Goal: Check status: Check status

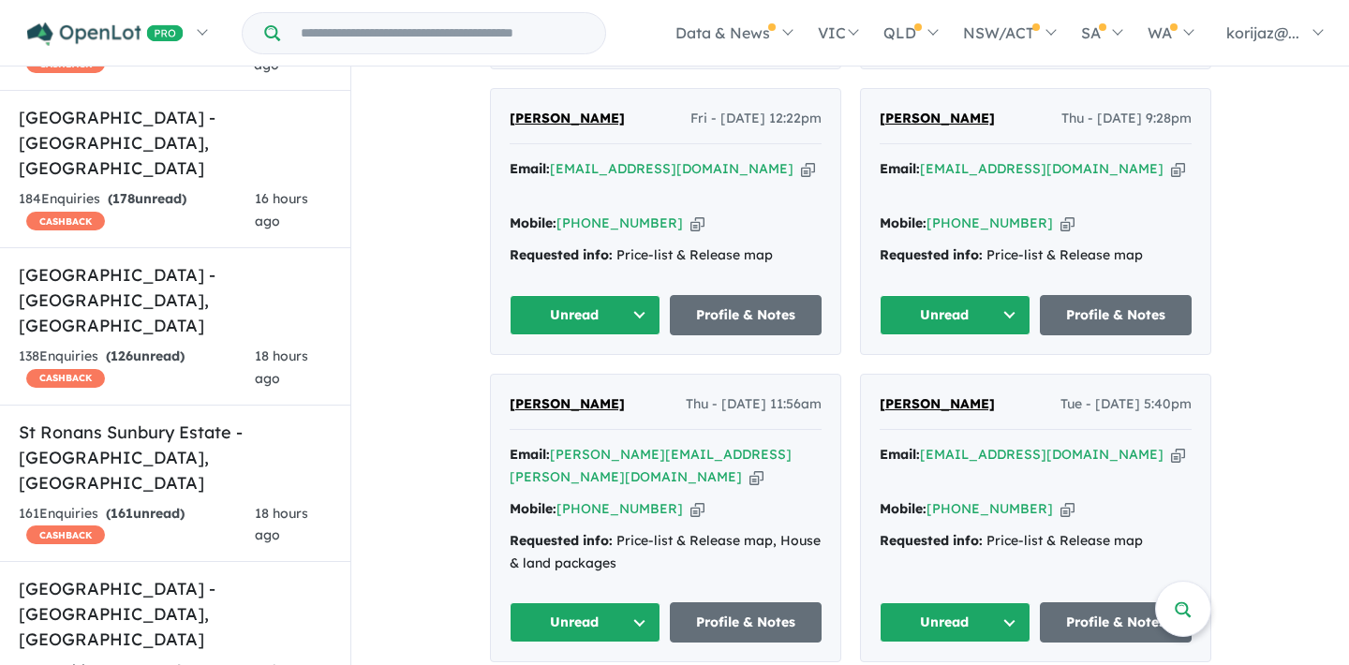
scroll to position [3, 0]
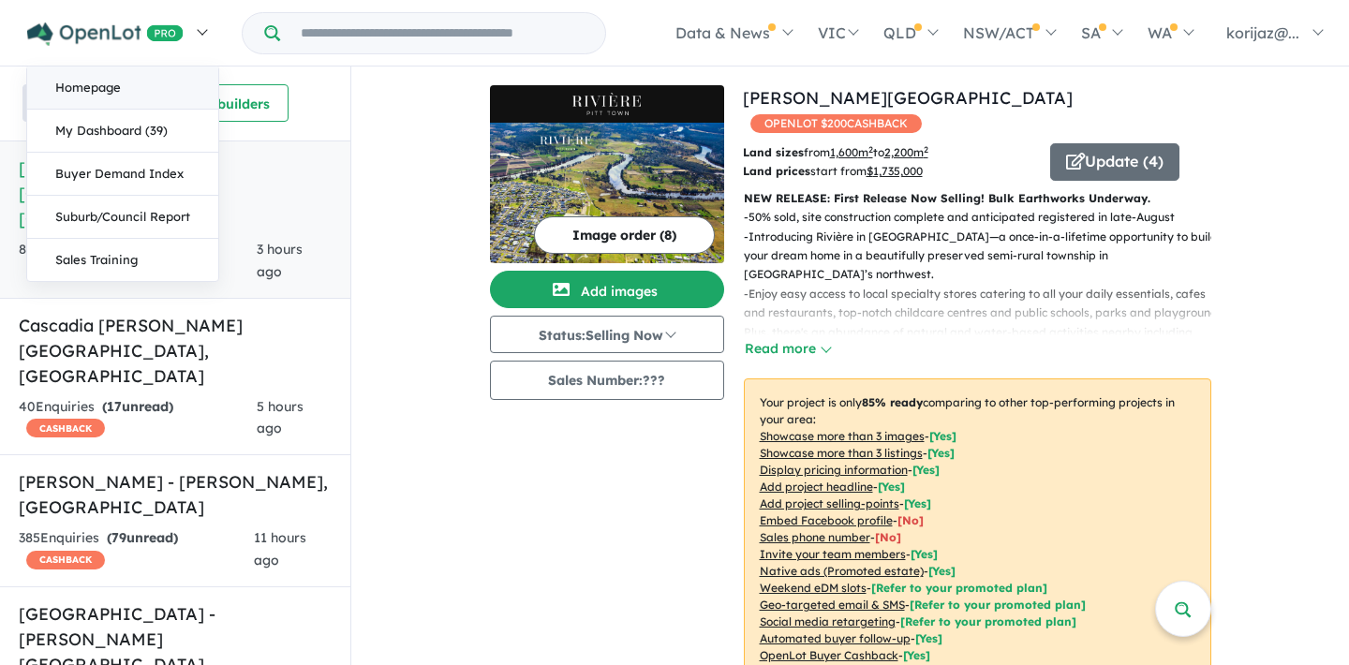
click at [149, 90] on link "Homepage" at bounding box center [122, 88] width 191 height 43
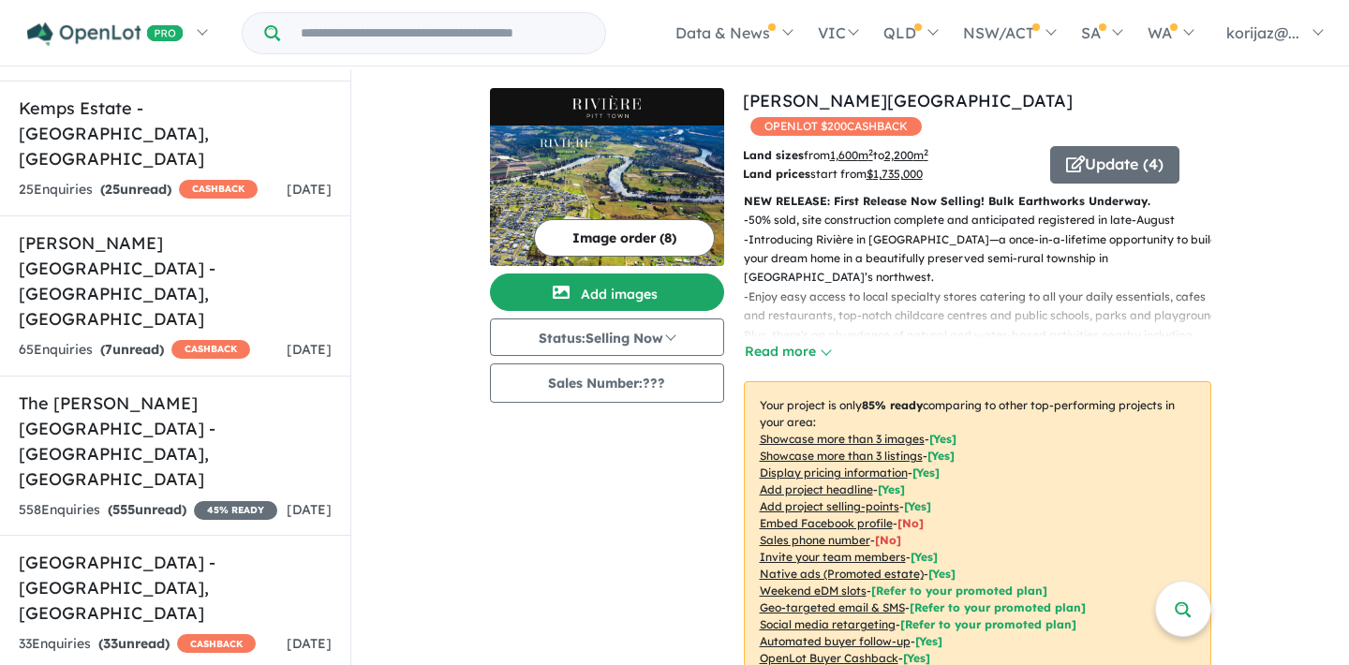
scroll to position [3725, 0]
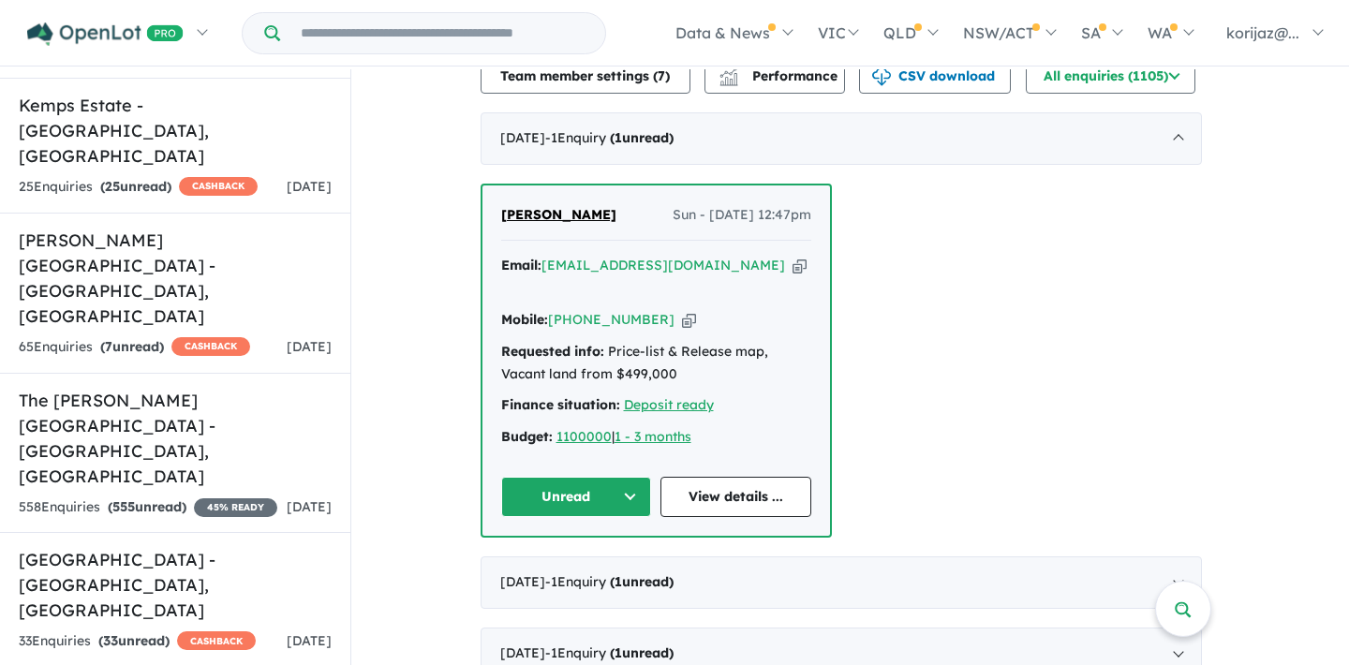
scroll to position [667, 0]
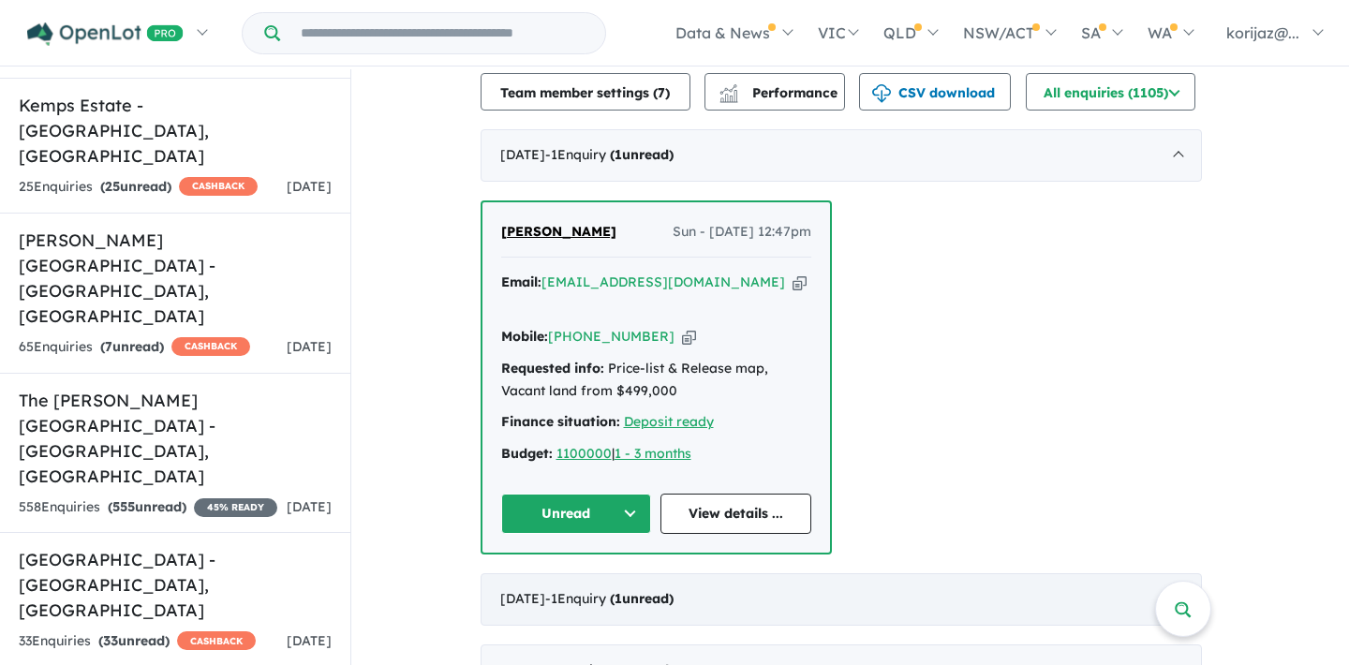
click at [1128, 573] on div "[DATE] - 1 Enquir y ( 1 unread)" at bounding box center [841, 599] width 721 height 52
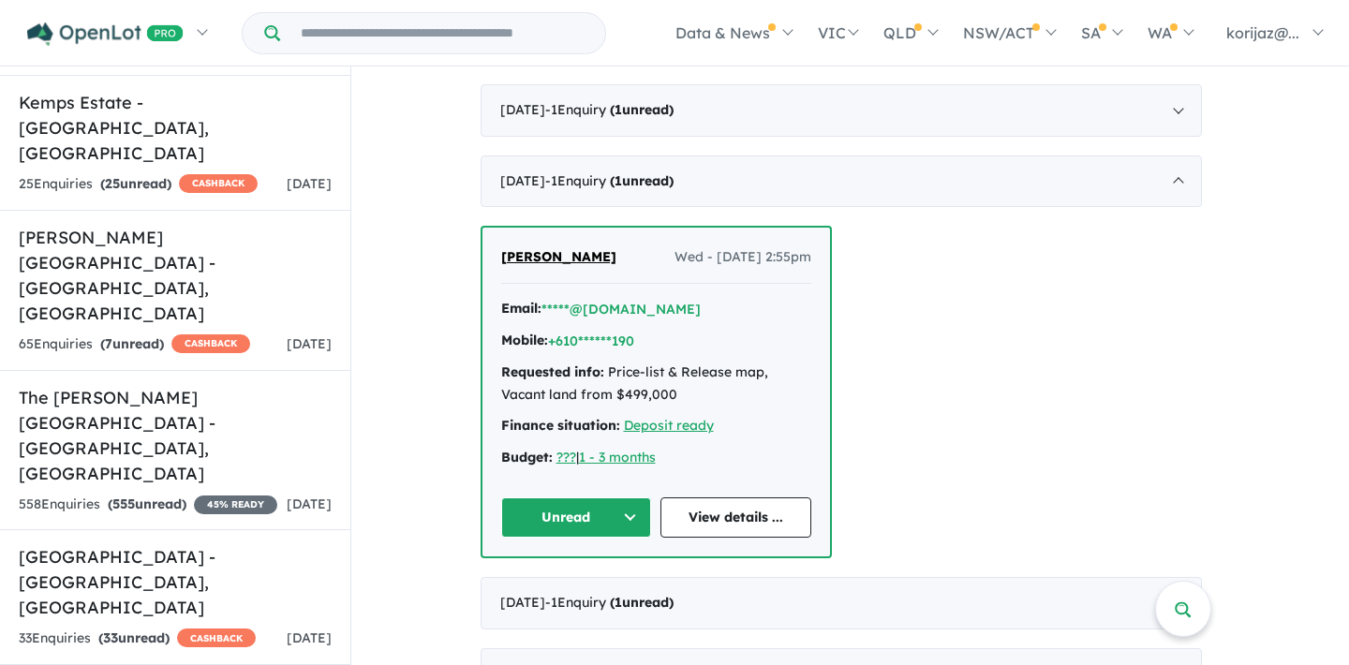
scroll to position [765, 0]
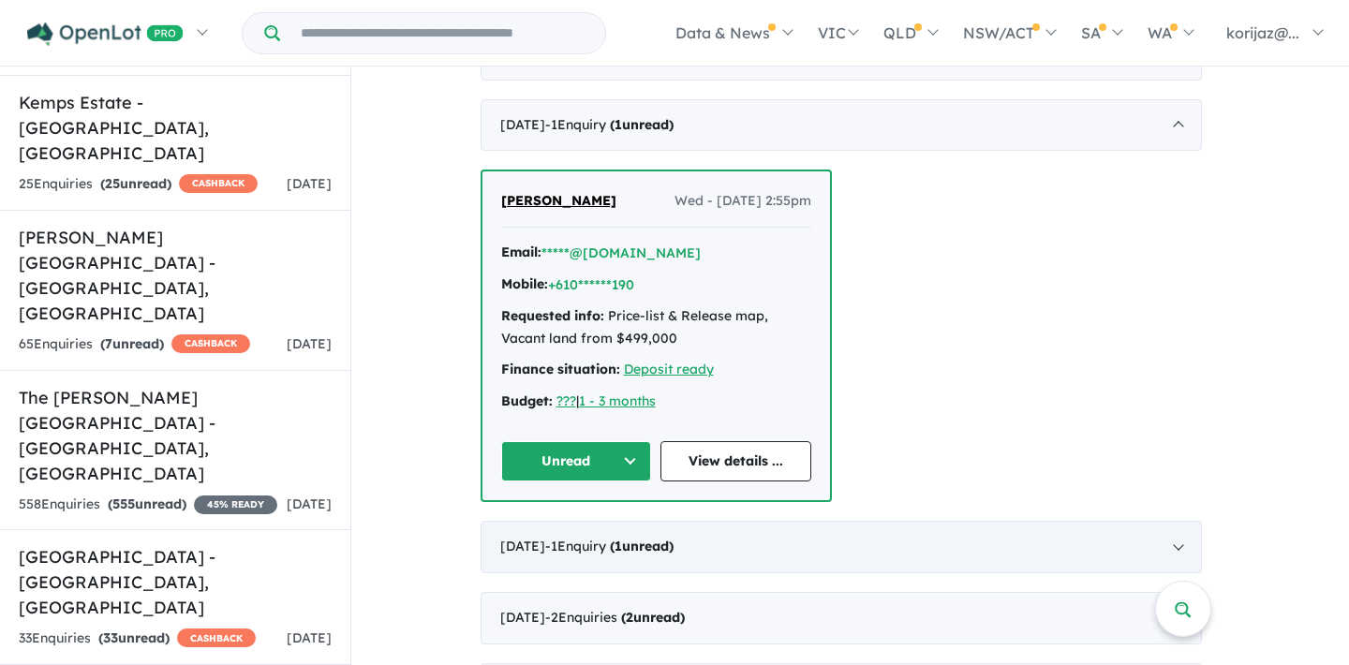
click at [1073, 521] on div "[DATE] - 1 Enquir y ( 1 unread)" at bounding box center [841, 547] width 721 height 52
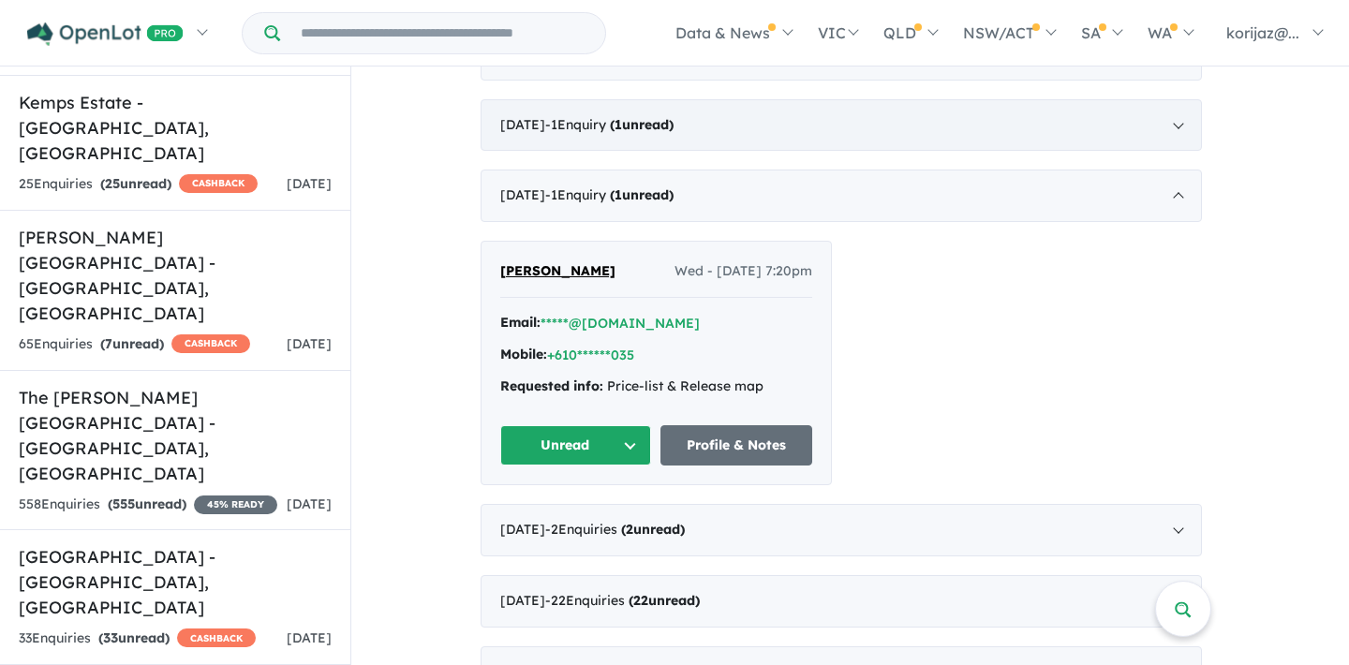
click at [674, 116] on strong "( 1 unread)" at bounding box center [642, 124] width 64 height 17
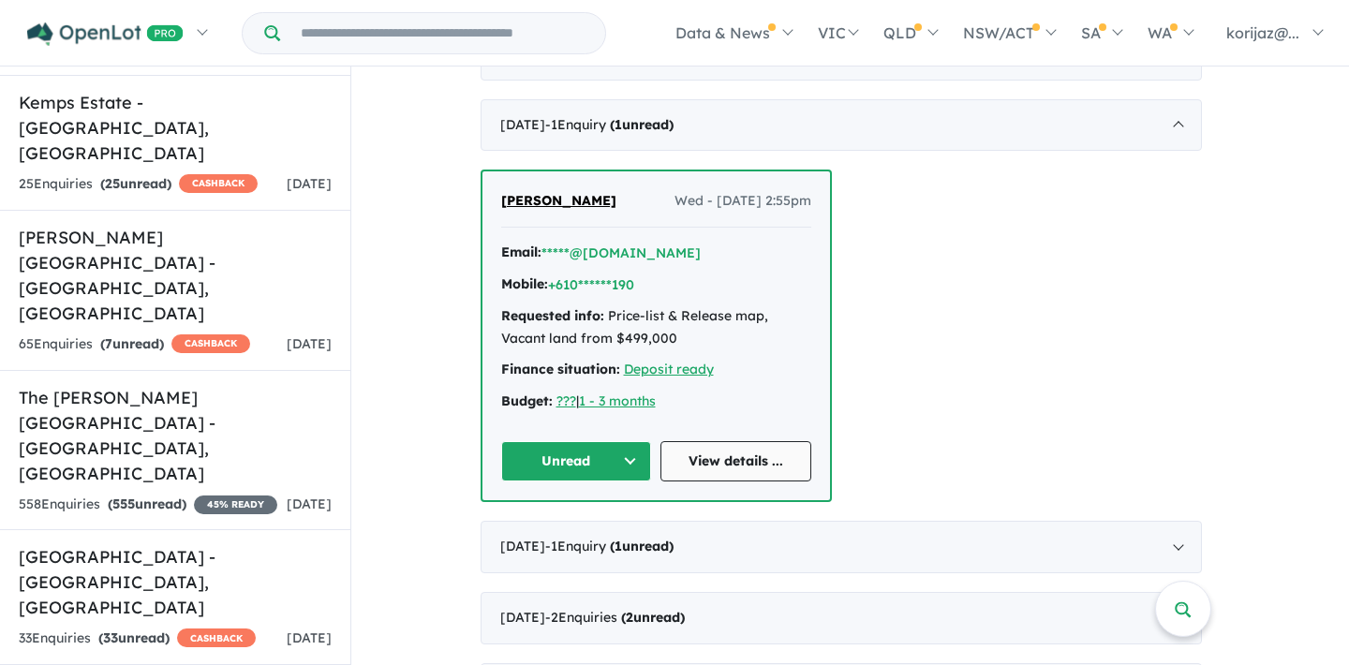
click at [739, 441] on link "View details ..." at bounding box center [735, 461] width 151 height 40
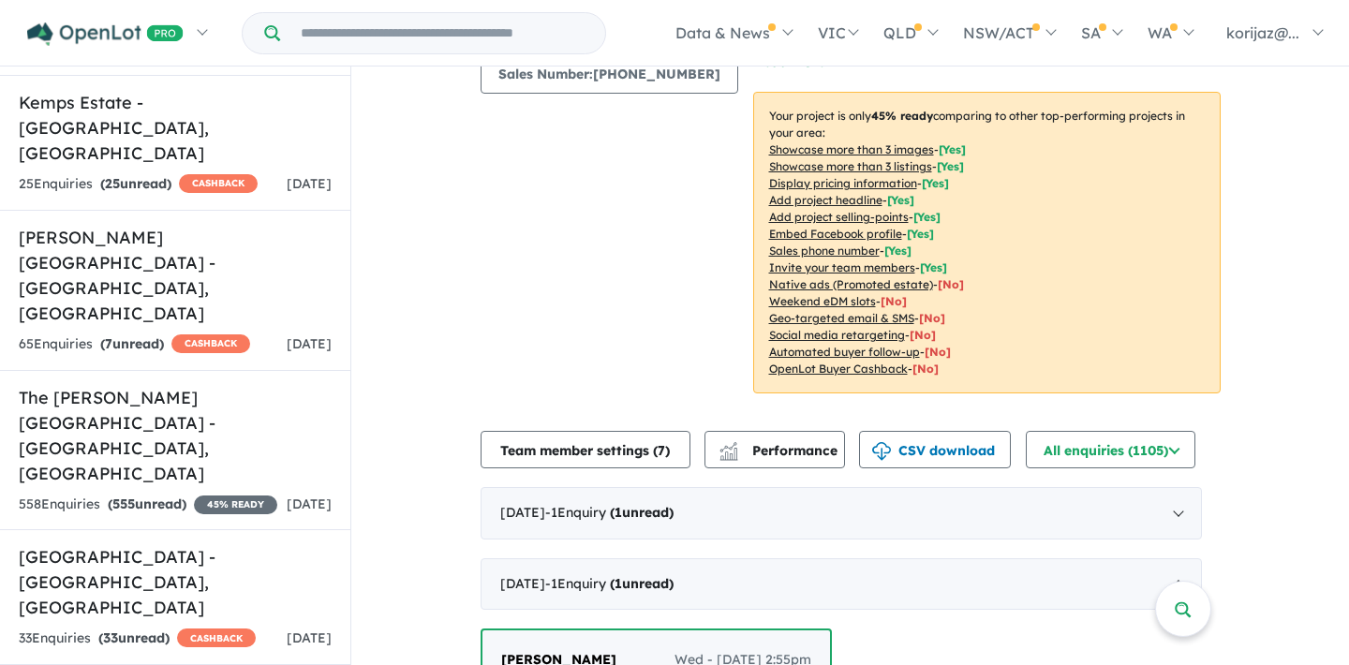
scroll to position [351, 0]
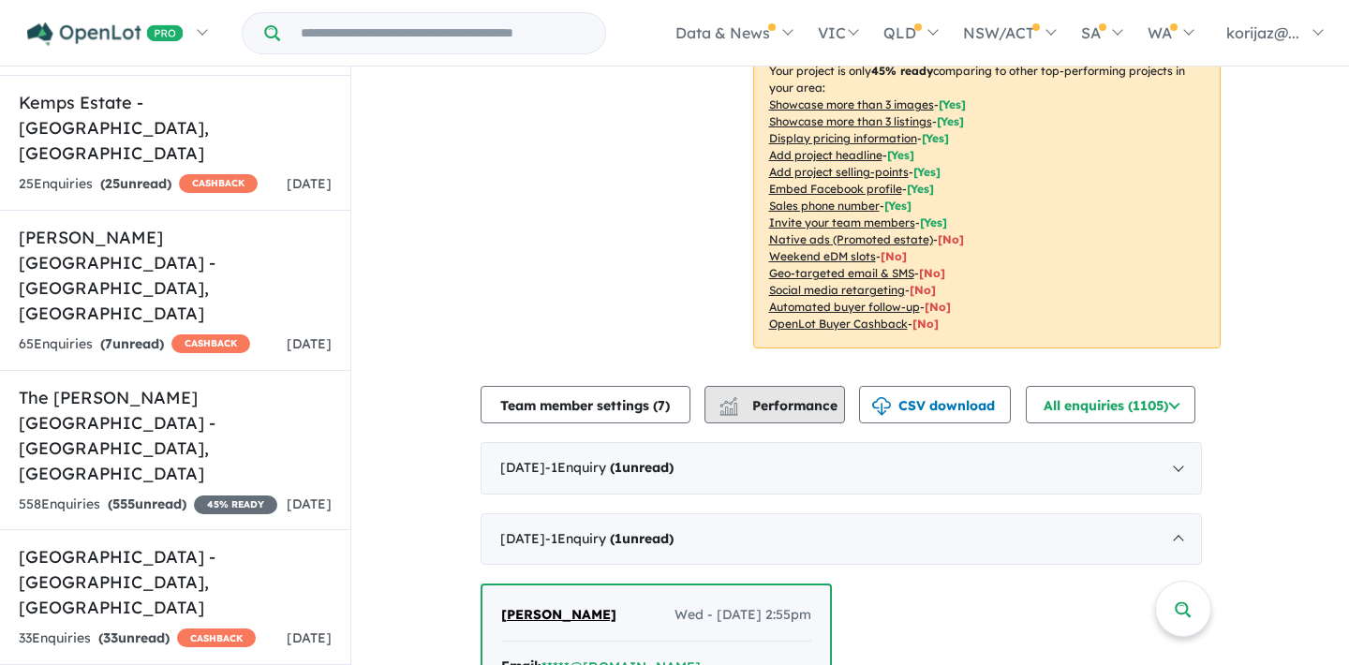
click at [779, 397] on span "Performance" at bounding box center [779, 405] width 115 height 17
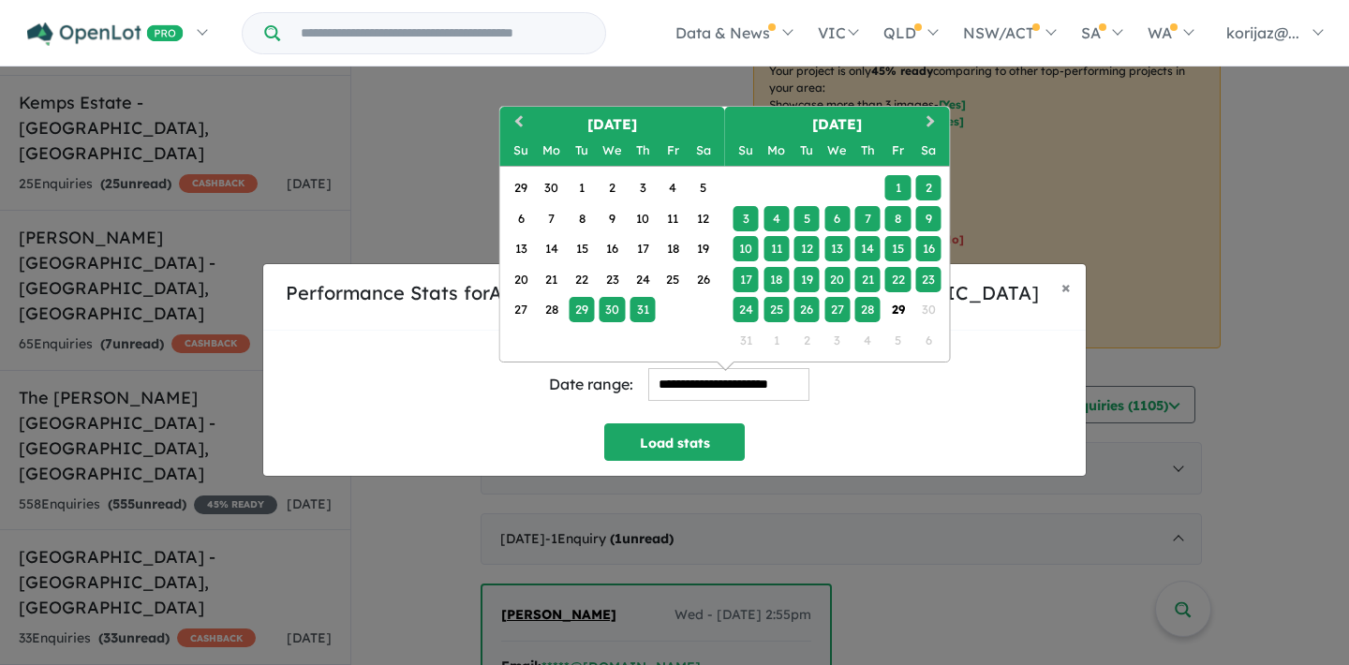
click at [714, 380] on input "**********" at bounding box center [728, 384] width 161 height 33
click at [527, 115] on button "Previous Month" at bounding box center [517, 124] width 30 height 30
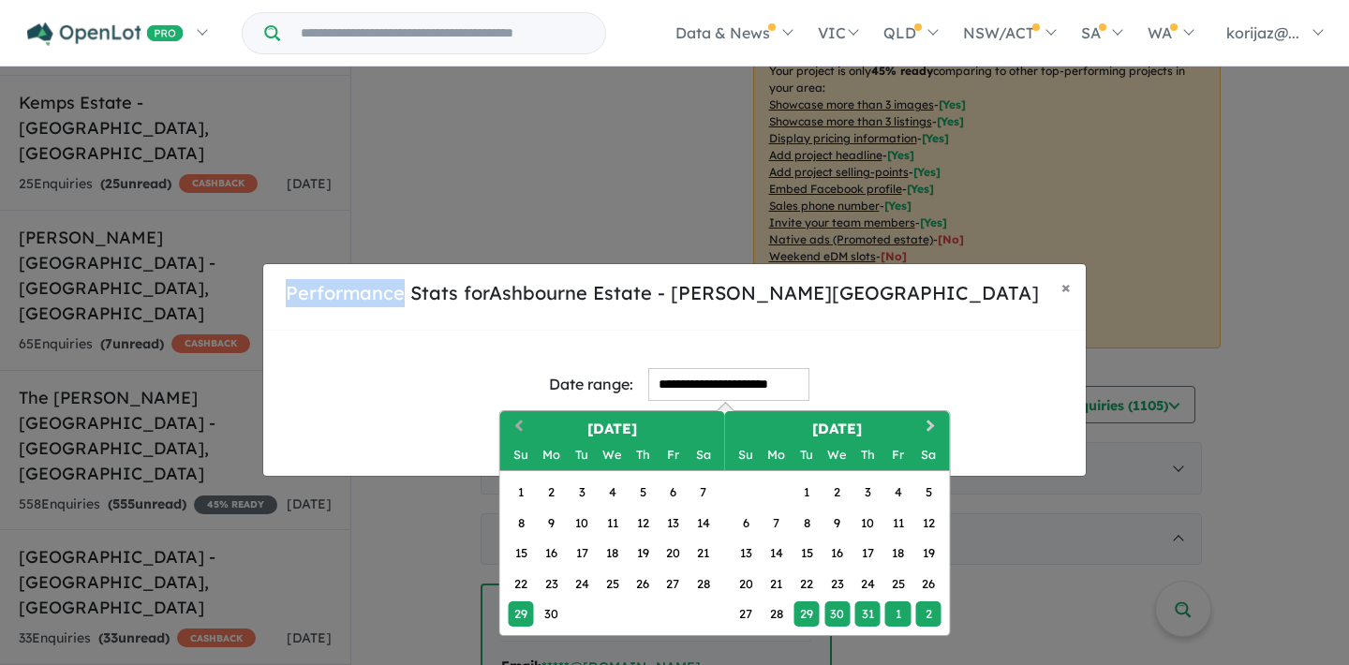
click at [527, 115] on div "**********" at bounding box center [674, 369] width 1349 height 665
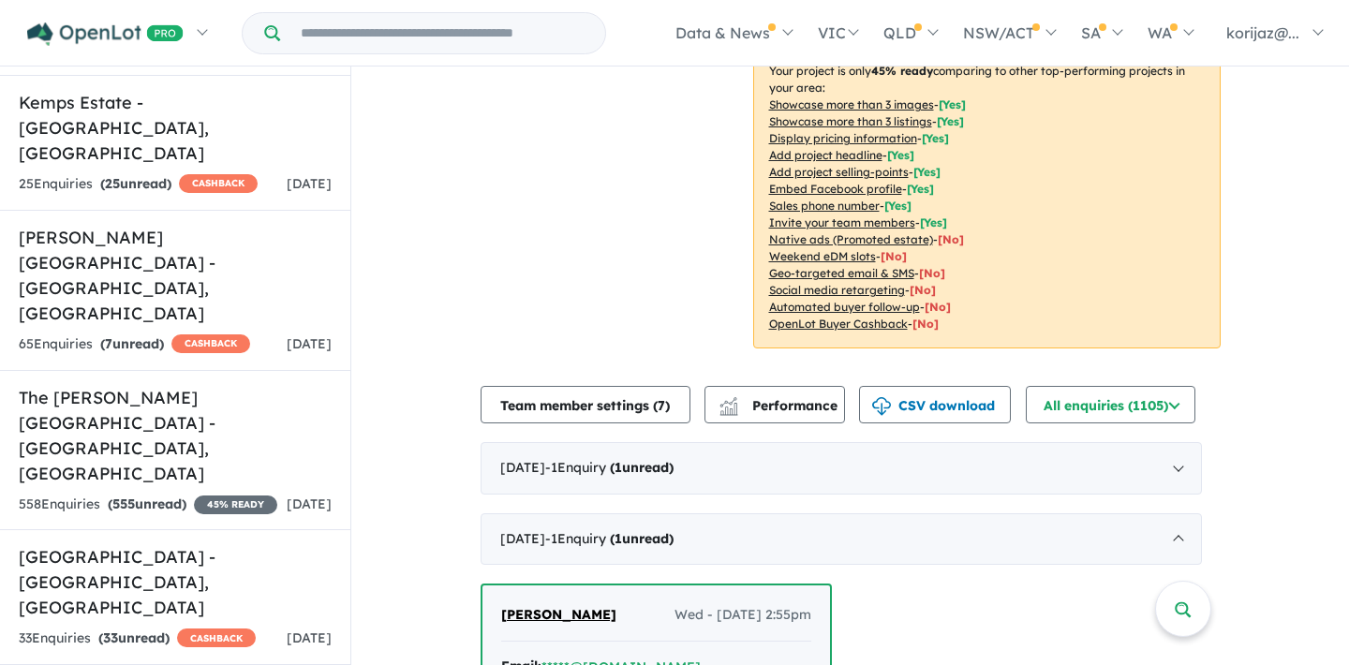
click at [527, 115] on div "**********" at bounding box center [674, 369] width 1349 height 665
click at [750, 397] on span "Performance" at bounding box center [779, 405] width 115 height 17
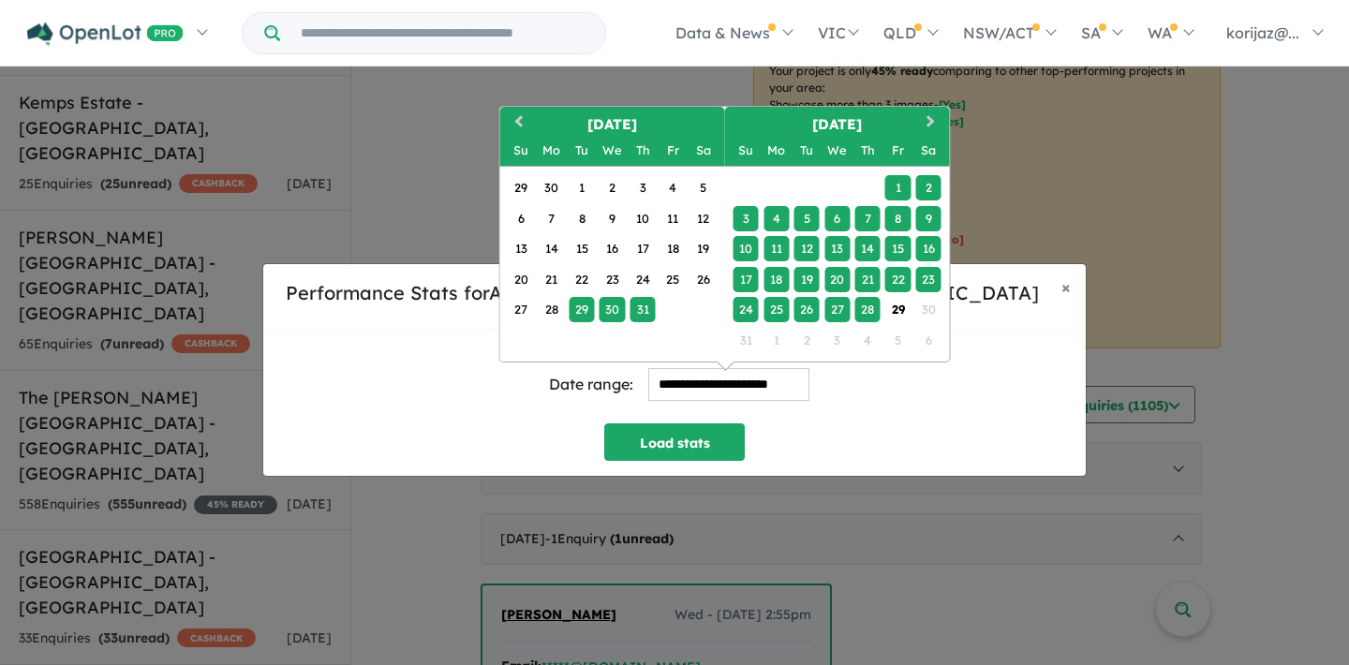
click at [648, 381] on input "**********" at bounding box center [728, 384] width 161 height 33
click at [519, 122] on span "Previous Month" at bounding box center [519, 122] width 0 height 23
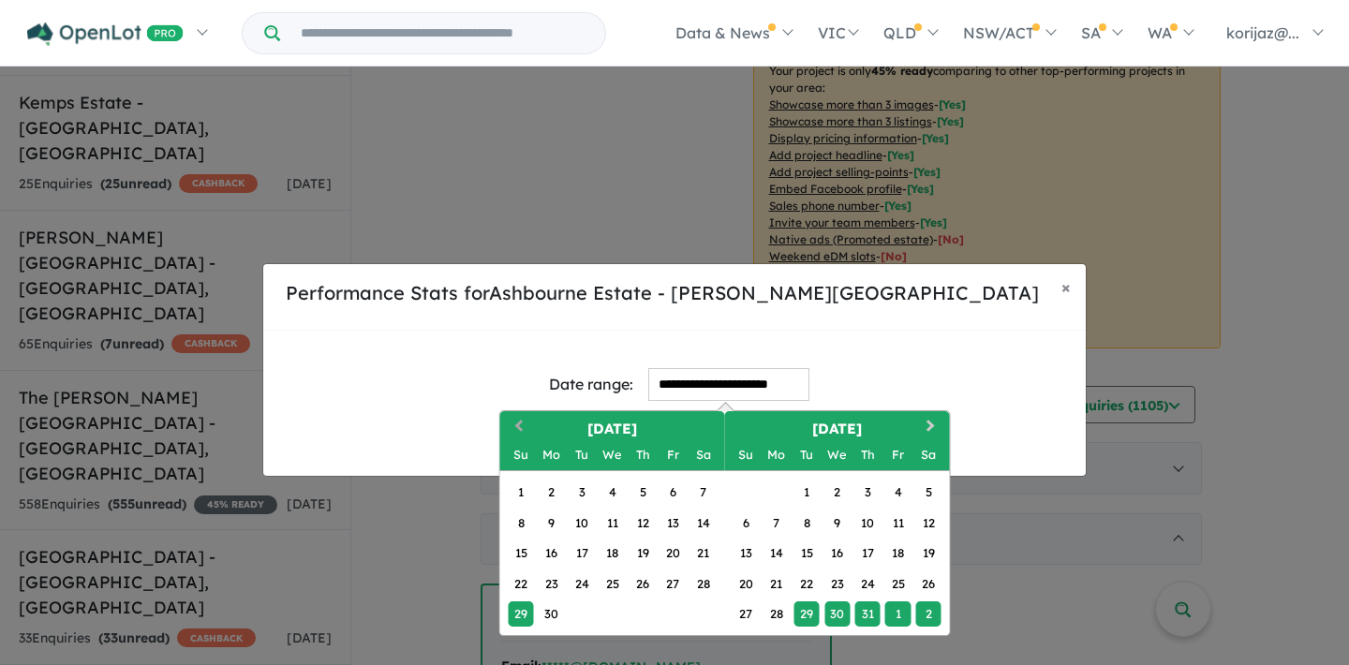
click at [516, 421] on button "Previous Month" at bounding box center [517, 428] width 30 height 30
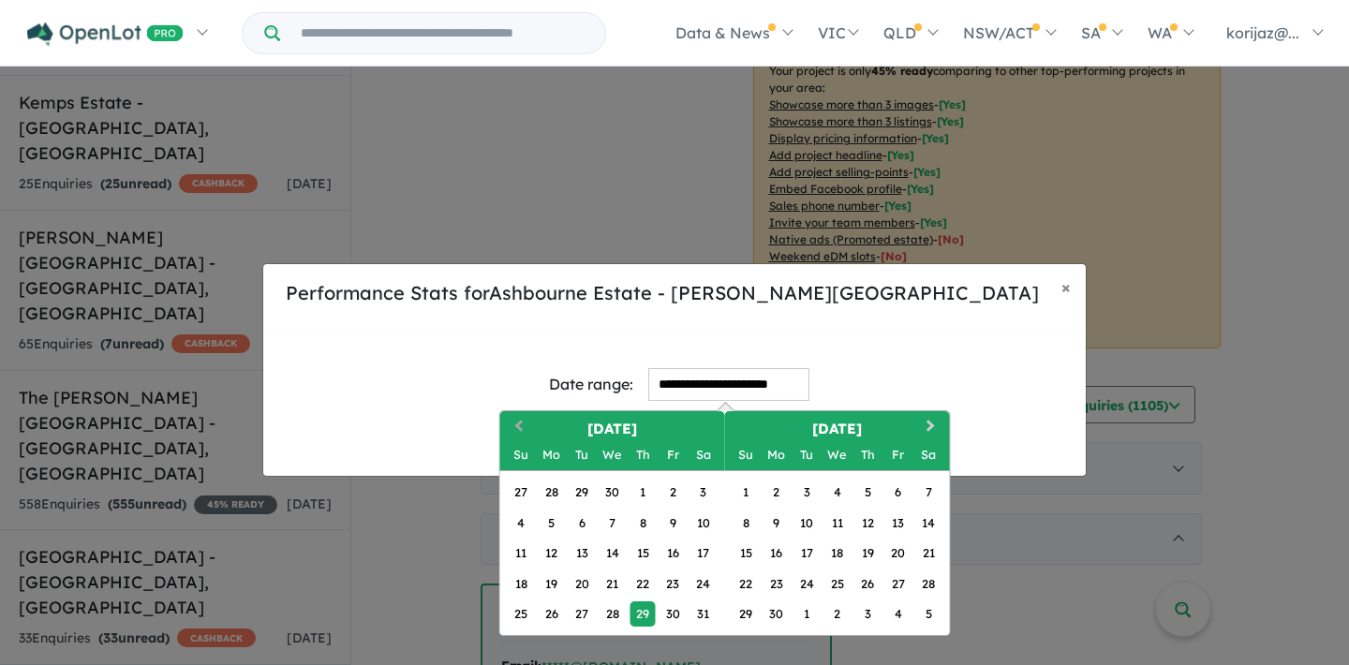
click at [515, 422] on button "Previous Month" at bounding box center [517, 428] width 30 height 30
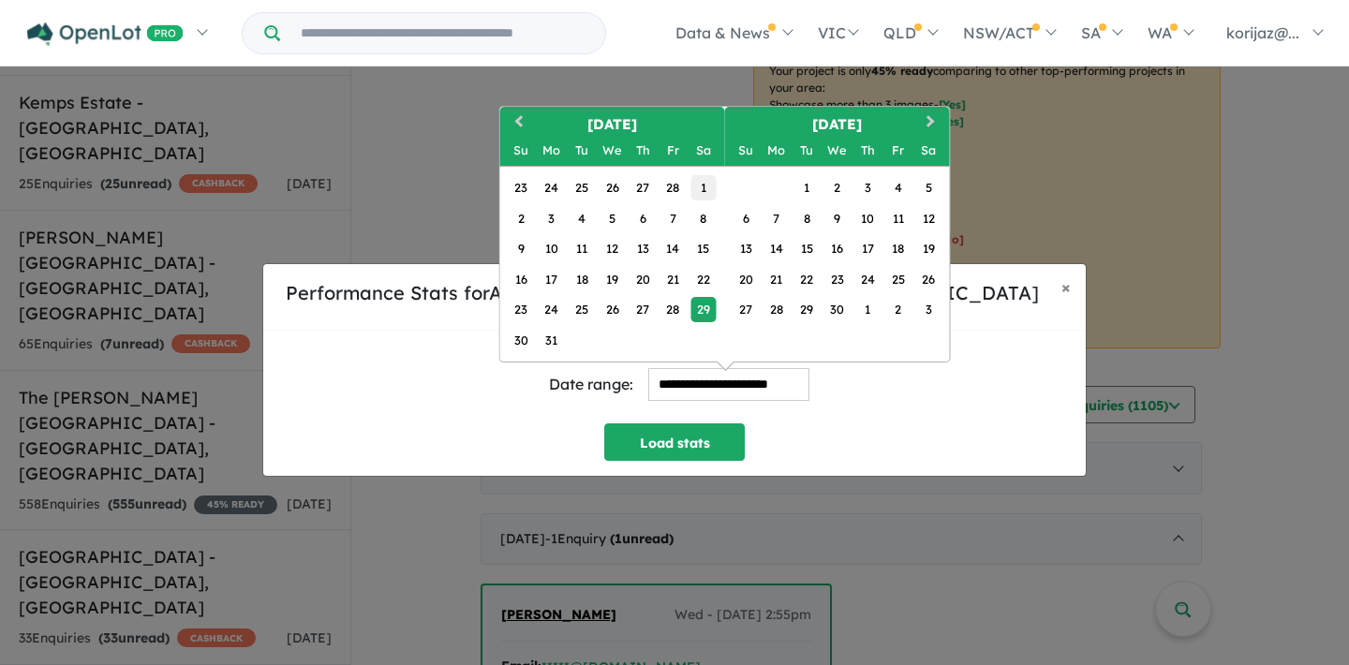
click at [707, 177] on div "1" at bounding box center [702, 187] width 25 height 25
click at [935, 119] on button "Next Month" at bounding box center [933, 124] width 30 height 30
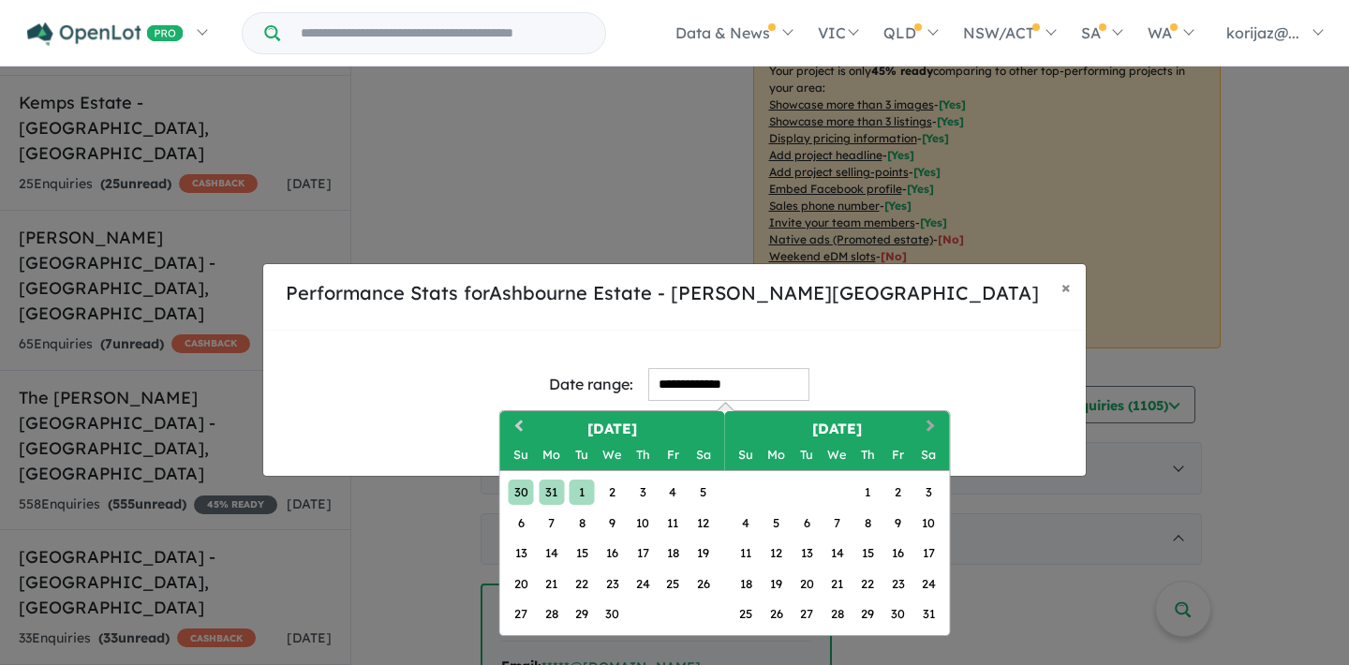
click at [940, 419] on button "Next Month" at bounding box center [933, 428] width 30 height 30
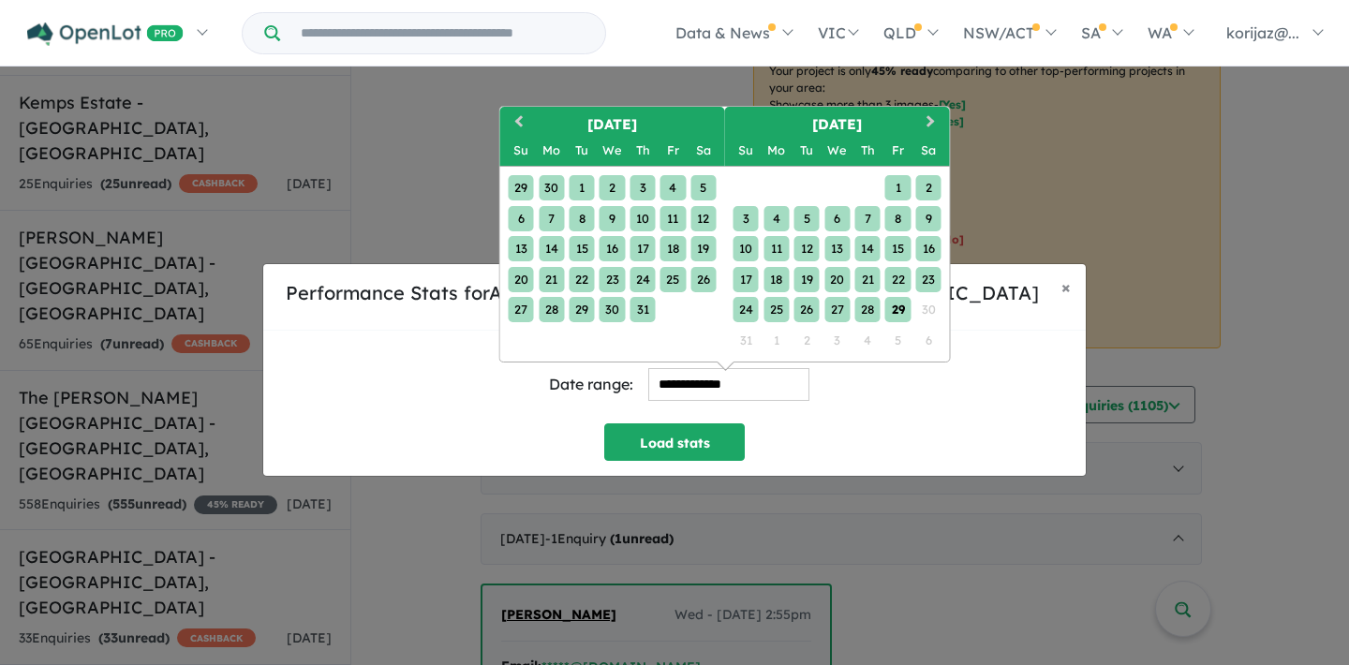
click at [887, 306] on div "29" at bounding box center [897, 309] width 25 height 25
type input "**********"
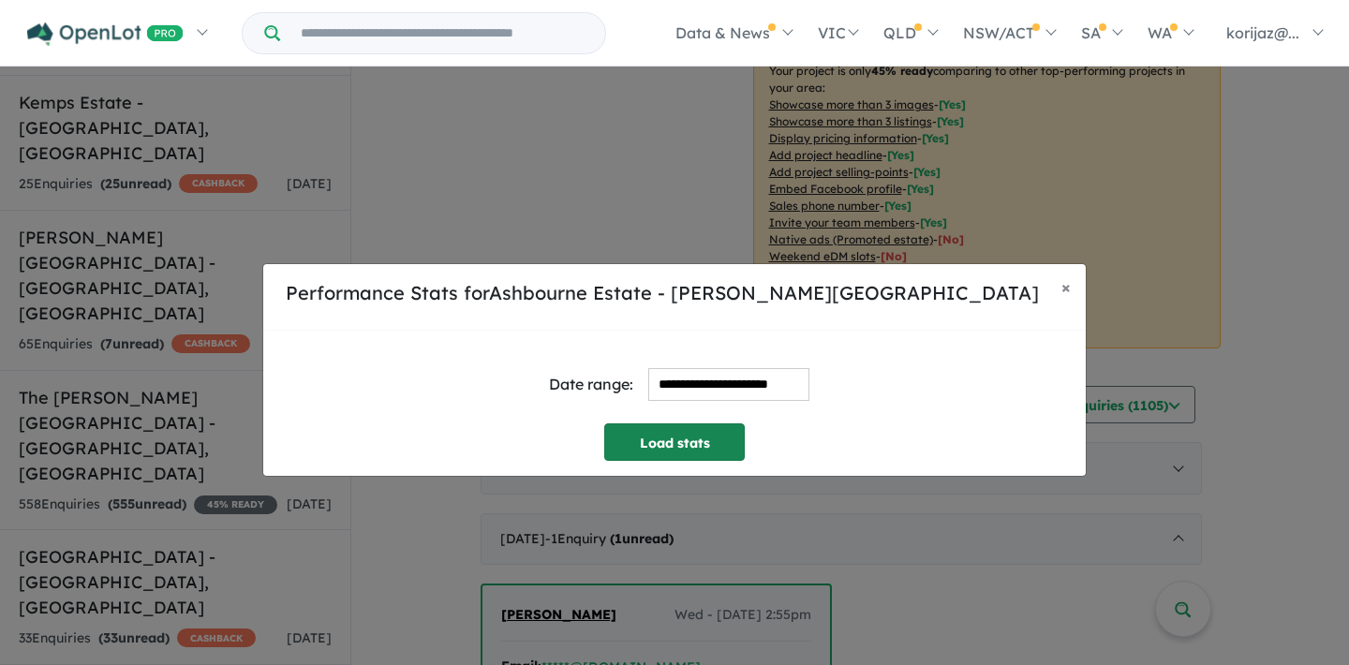
click at [698, 439] on button "Load stats" at bounding box center [674, 441] width 141 height 37
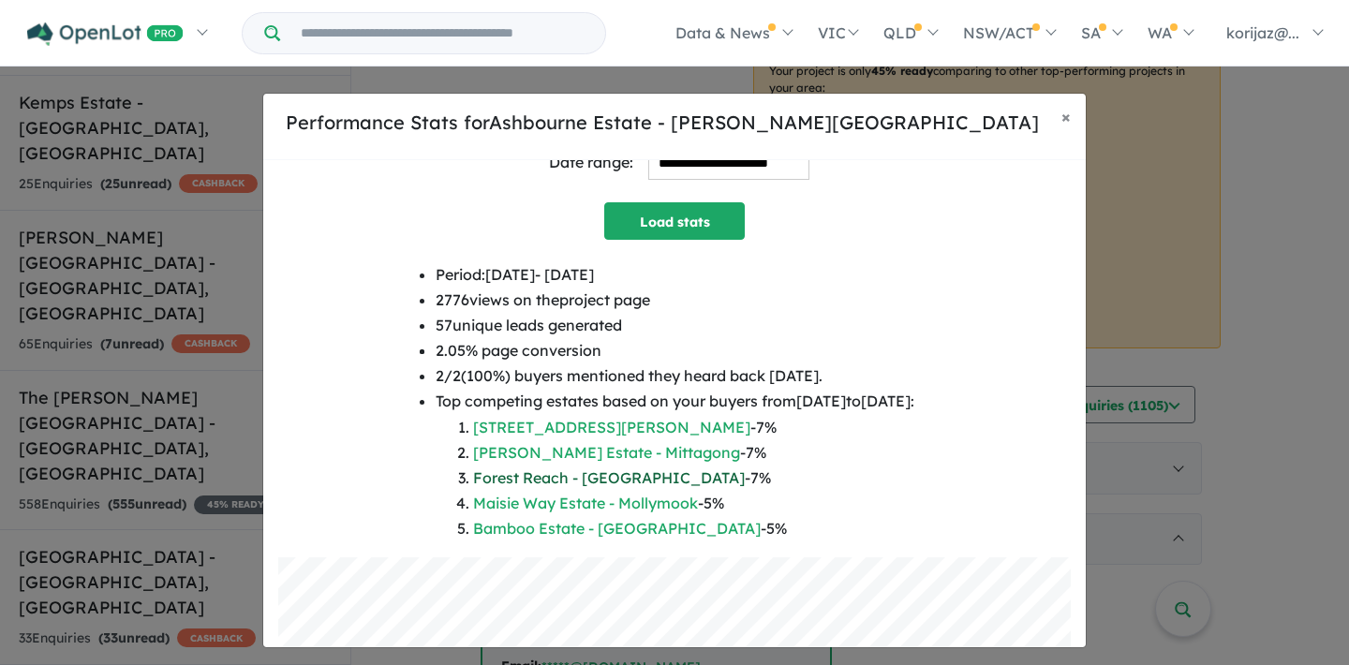
scroll to position [62, 0]
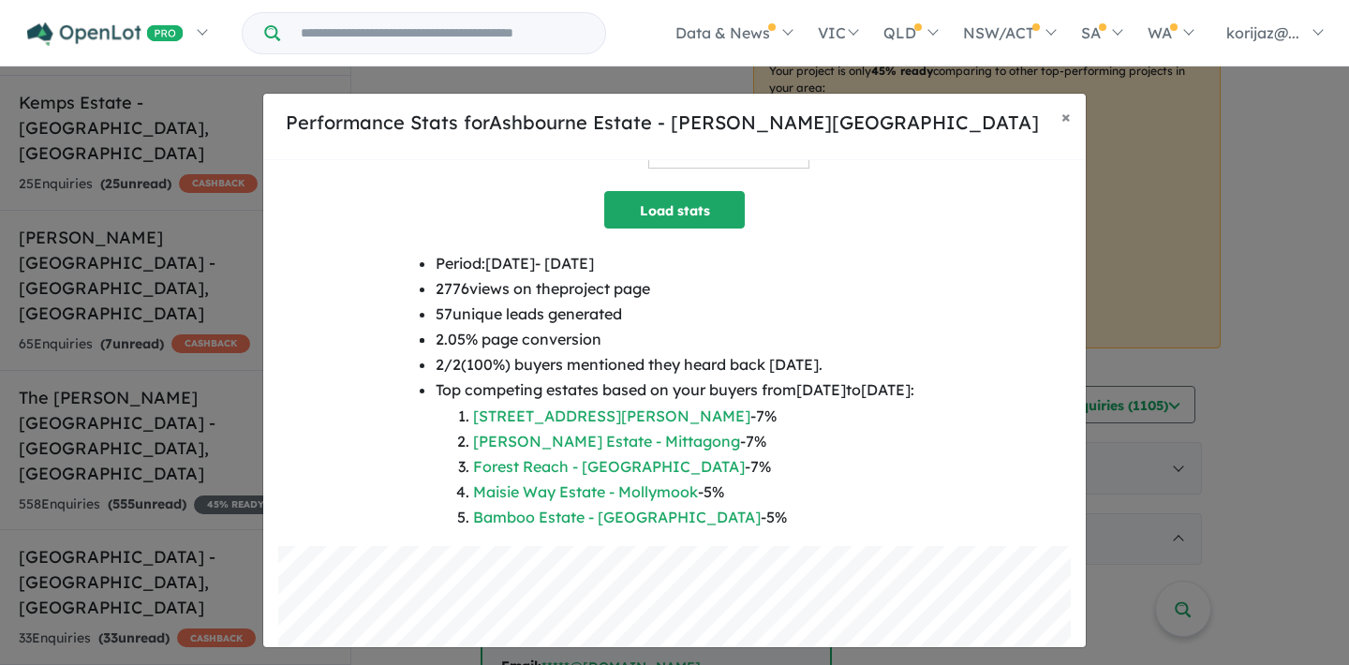
click at [759, 300] on li "2776 views on the project page" at bounding box center [675, 288] width 479 height 25
click at [1065, 117] on span "×" at bounding box center [1065, 117] width 9 height 22
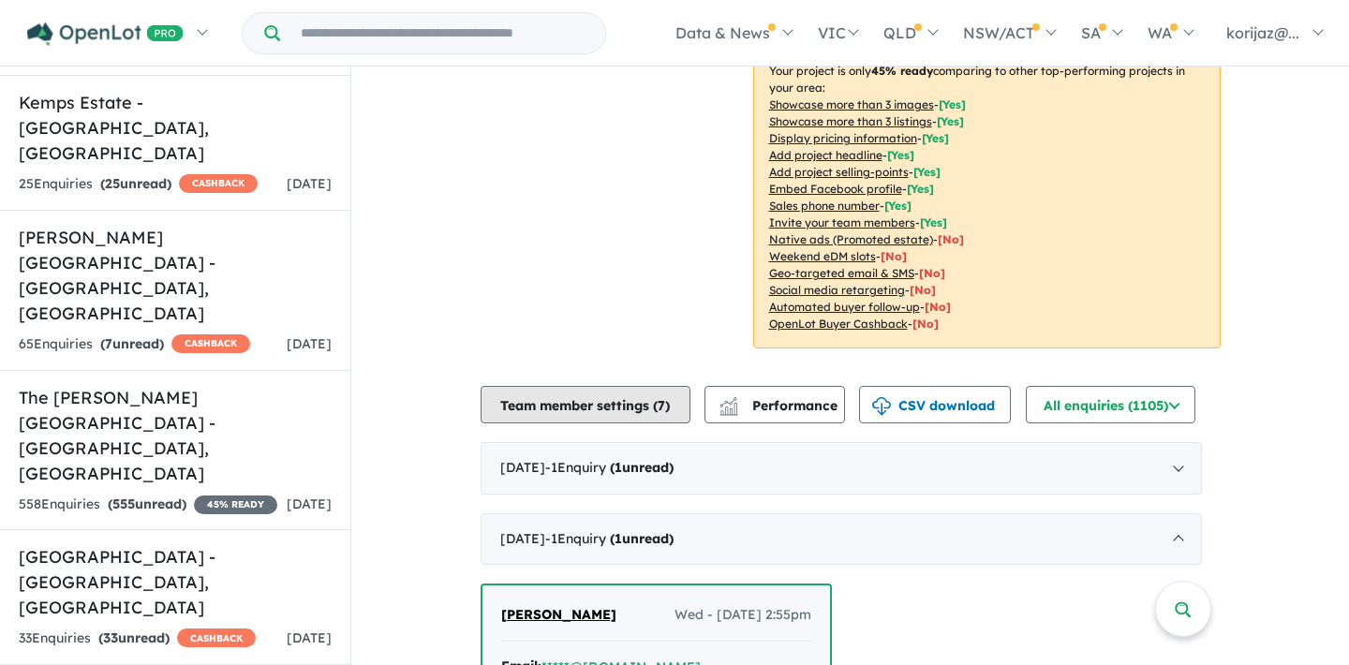
click at [660, 389] on button "Team member settings ( 7 )" at bounding box center [586, 404] width 210 height 37
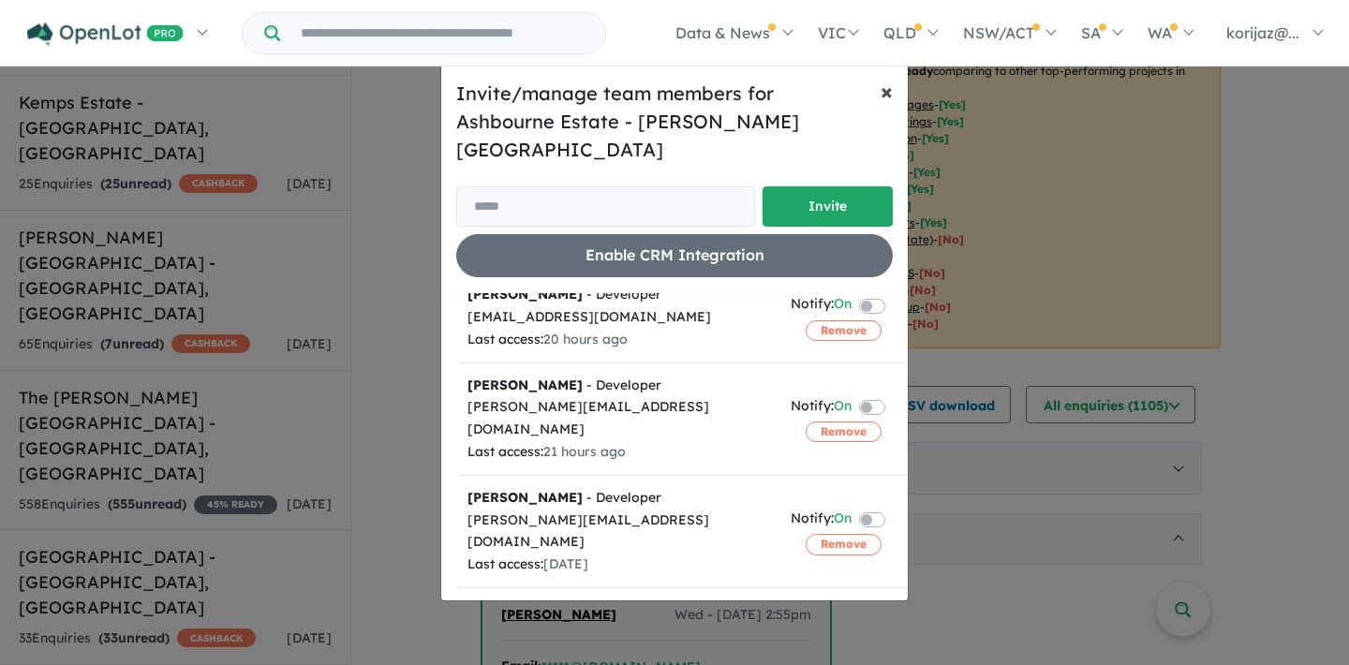
scroll to position [318, 0]
click at [890, 101] on span "×" at bounding box center [887, 91] width 12 height 28
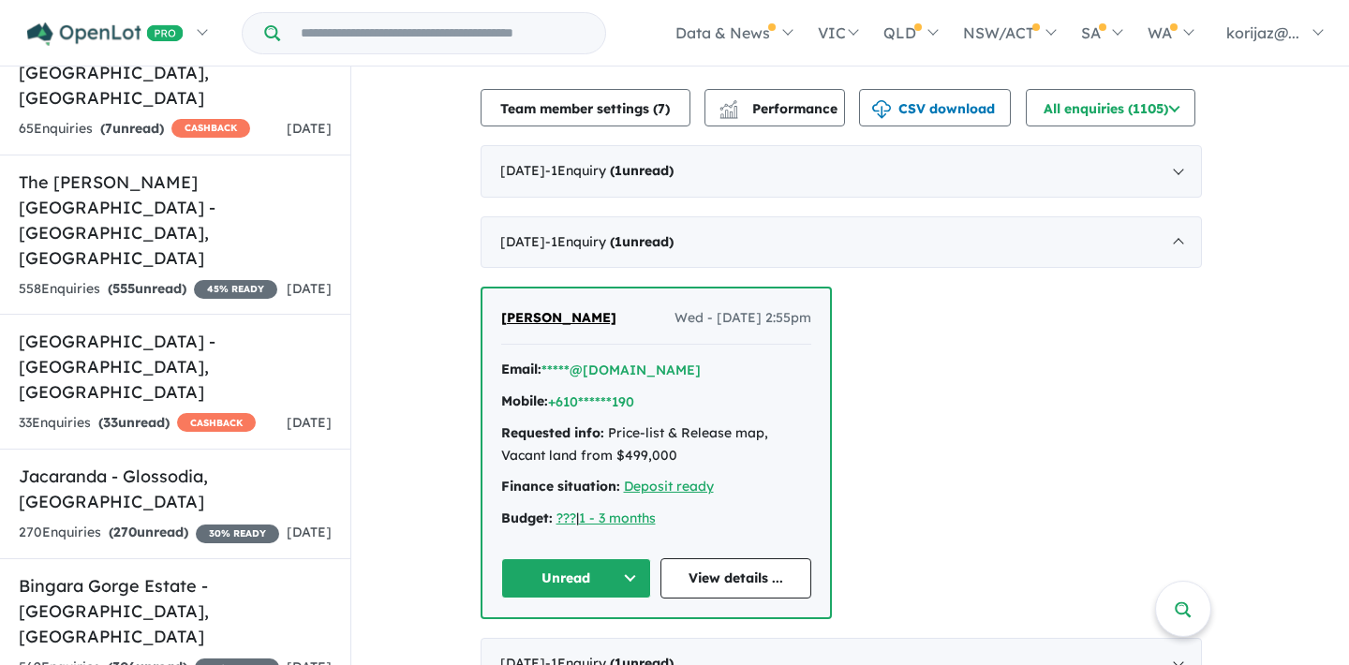
scroll to position [3939, 0]
